Goal: Information Seeking & Learning: Learn about a topic

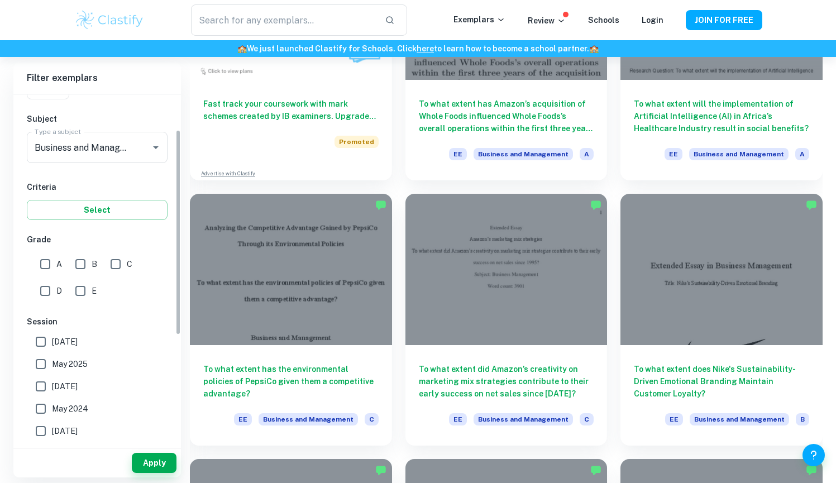
scroll to position [199, 0]
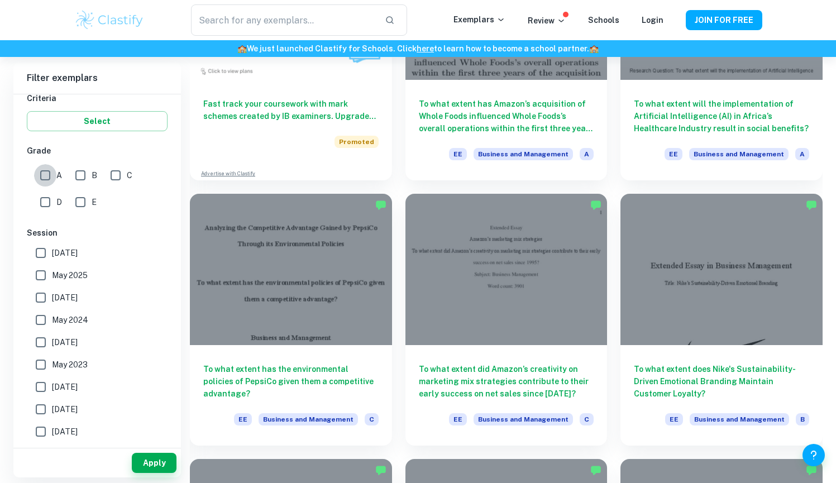
click at [41, 172] on input "A" at bounding box center [45, 175] width 22 height 22
checkbox input "true"
click at [91, 174] on input "B" at bounding box center [80, 175] width 22 height 22
checkbox input "true"
click at [157, 463] on button "Apply" at bounding box center [154, 463] width 45 height 20
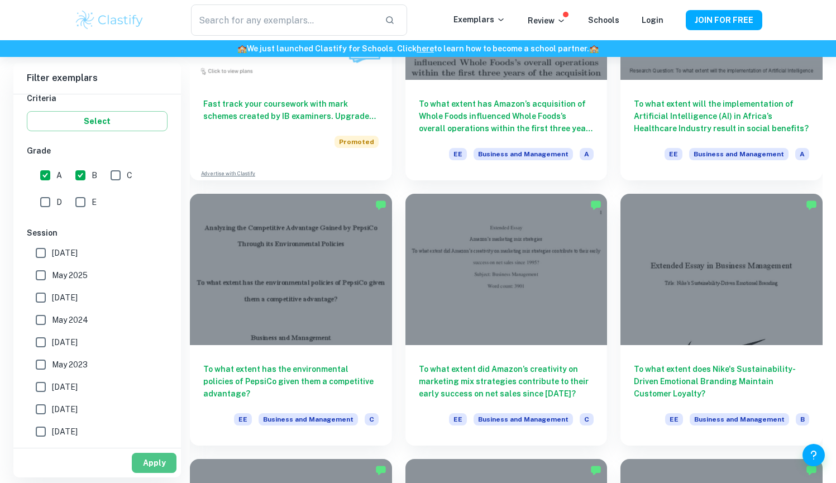
scroll to position [57, 0]
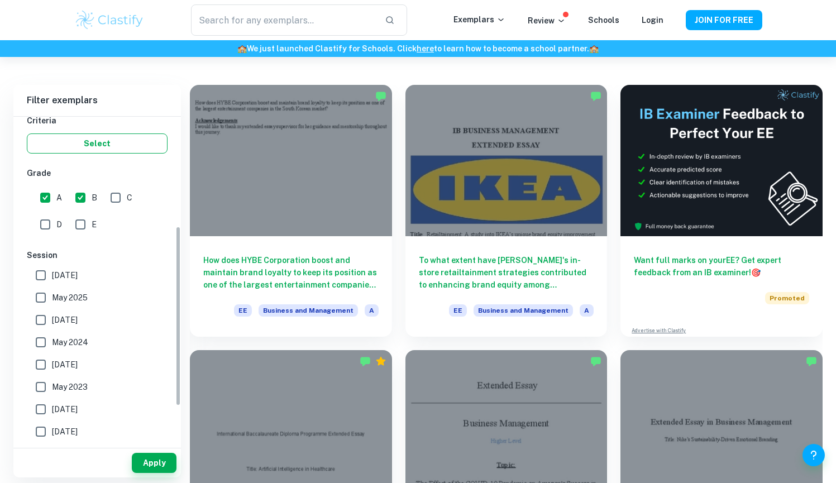
click at [139, 151] on button "Select" at bounding box center [97, 144] width 141 height 20
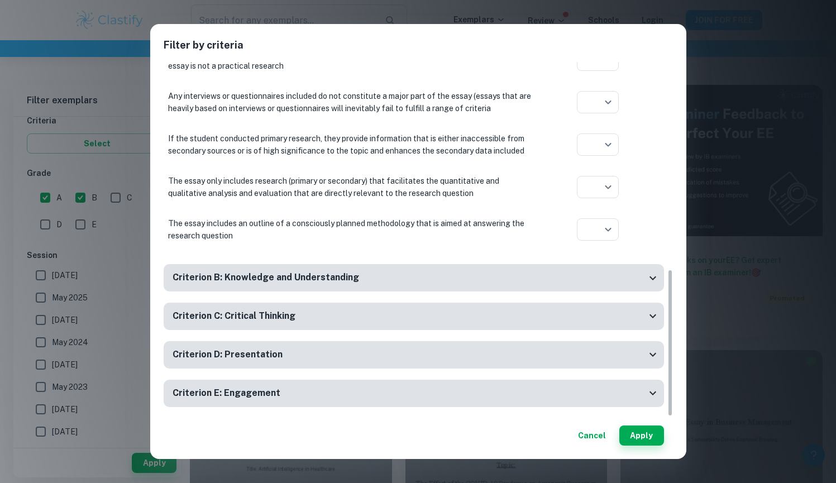
scroll to position [498, 0]
click at [592, 427] on button "Cancel" at bounding box center [592, 436] width 37 height 20
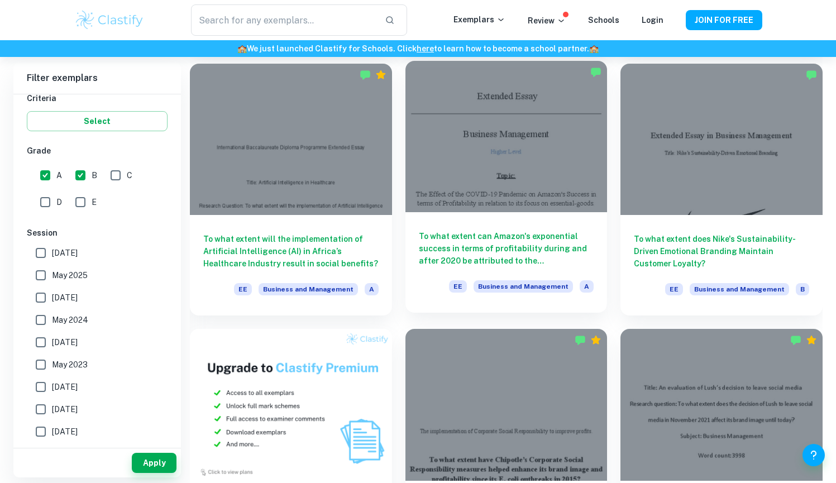
scroll to position [346, 0]
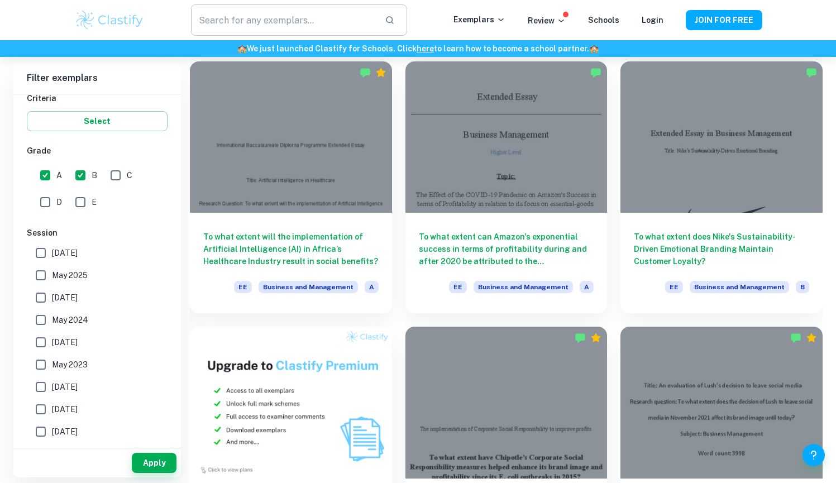
click at [347, 21] on input "text" at bounding box center [283, 19] width 184 height 31
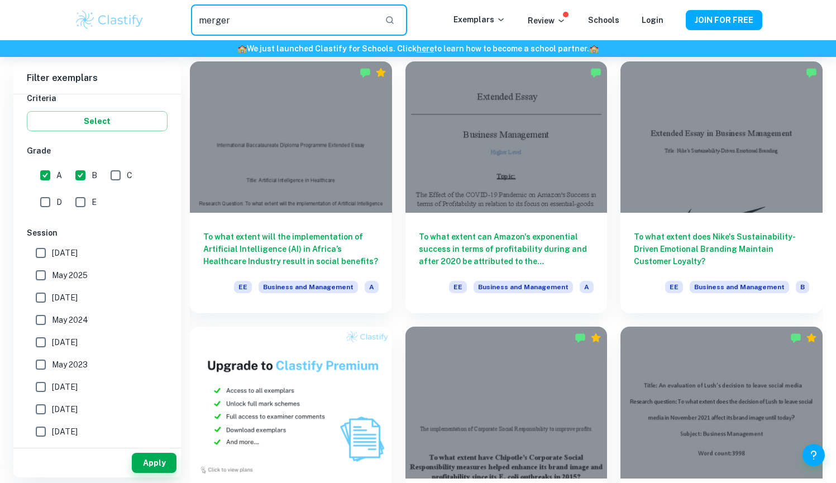
type input "merger"
